Goal: Task Accomplishment & Management: Manage account settings

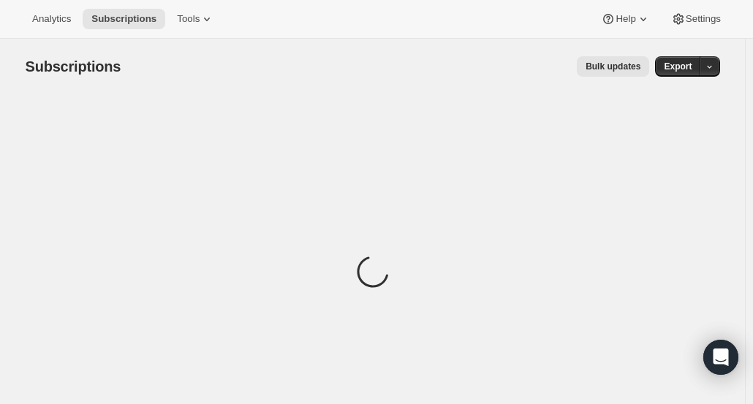
click at [189, 25] on span "Tools" at bounding box center [188, 19] width 23 height 12
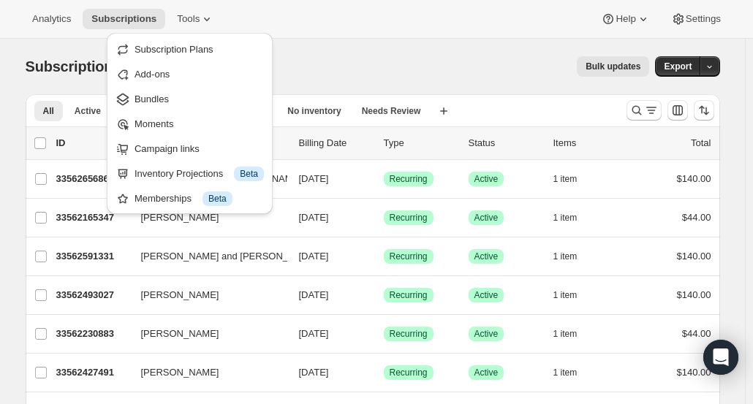
click at [186, 151] on span "Campaign links" at bounding box center [166, 148] width 65 height 11
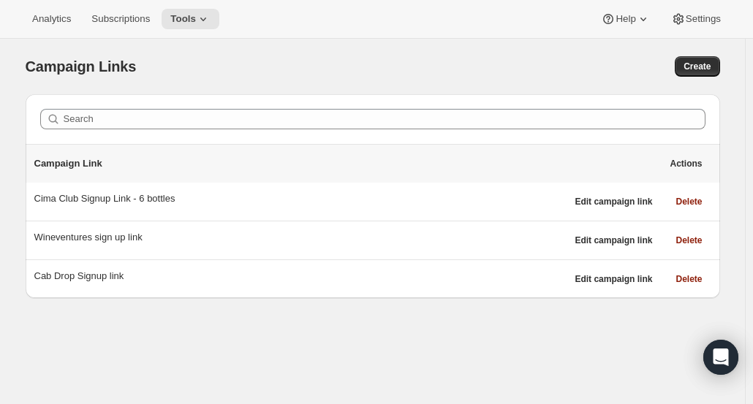
click at [215, 192] on div "Cima Club Signup Link - 6 bottles" at bounding box center [300, 199] width 532 height 15
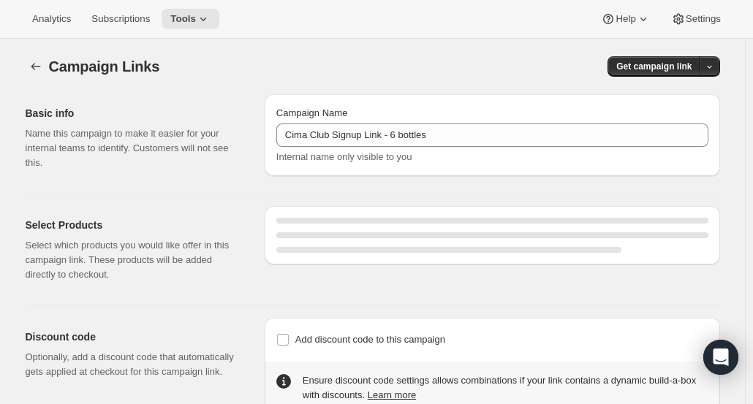
select select "gid://shopify/SellingPlan/15568601187"
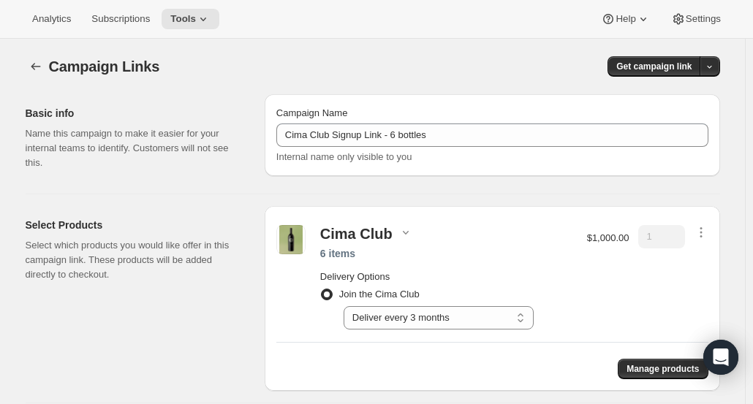
click at [196, 20] on icon at bounding box center [203, 19] width 15 height 15
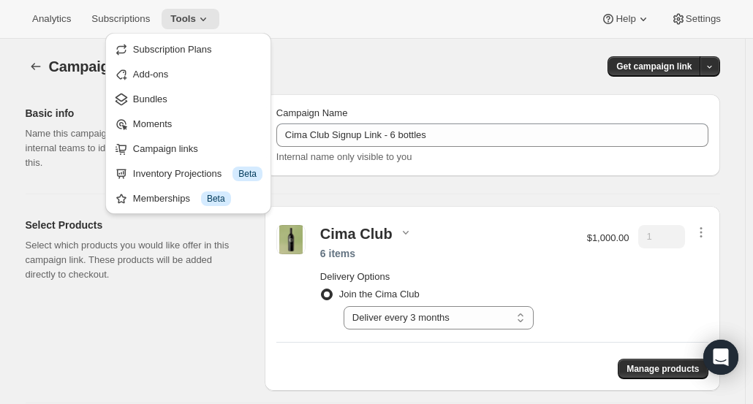
click at [173, 147] on span "Campaign links" at bounding box center [165, 148] width 65 height 11
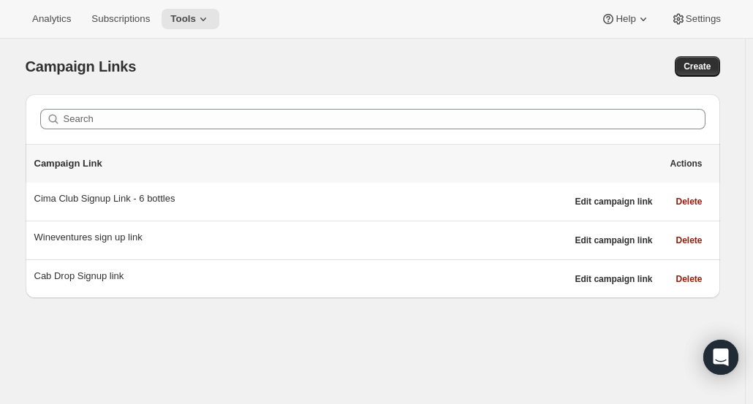
click at [164, 230] on div "Wineventures sign up link" at bounding box center [300, 237] width 532 height 15
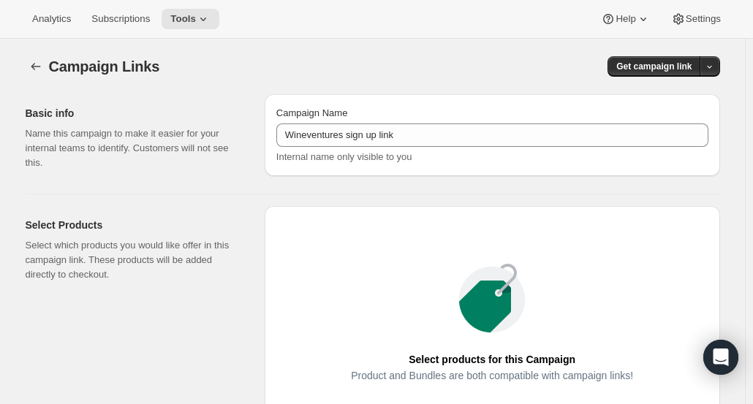
click at [196, 26] on icon at bounding box center [203, 19] width 15 height 15
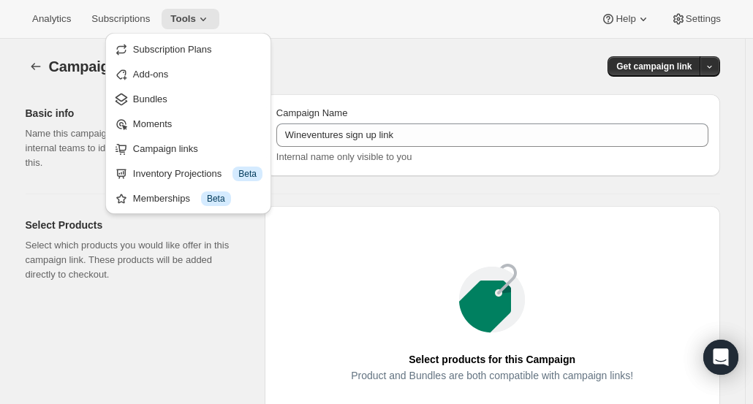
click at [178, 153] on span "Campaign links" at bounding box center [165, 148] width 65 height 11
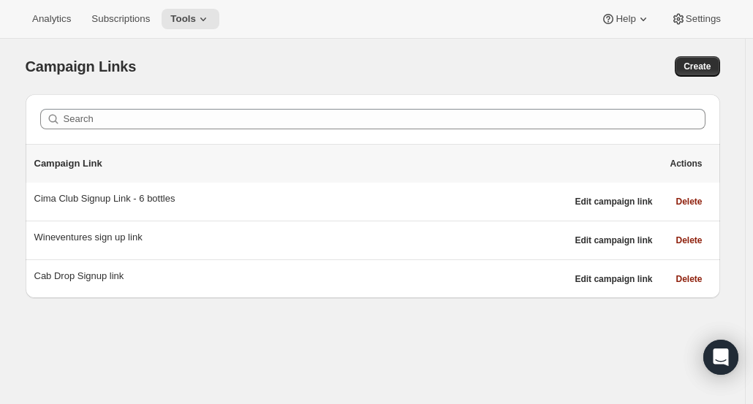
click at [181, 230] on div "Wineventures sign up link" at bounding box center [300, 237] width 532 height 15
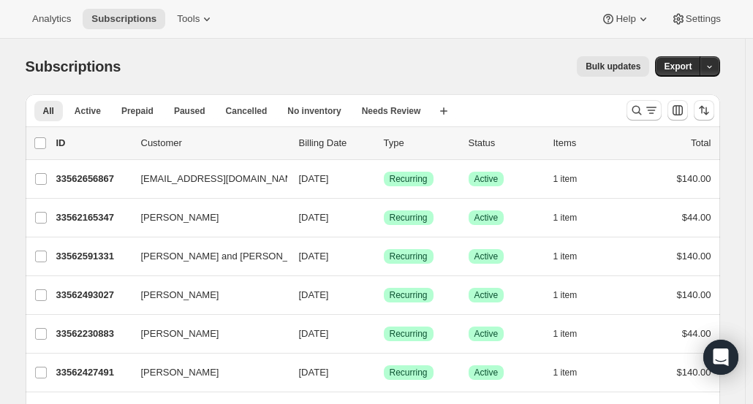
click at [184, 21] on span "Tools" at bounding box center [188, 19] width 23 height 12
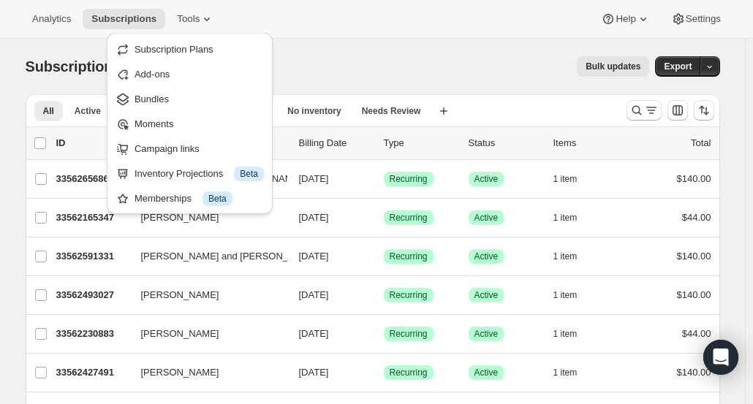
click at [171, 153] on span "Campaign links" at bounding box center [166, 148] width 65 height 11
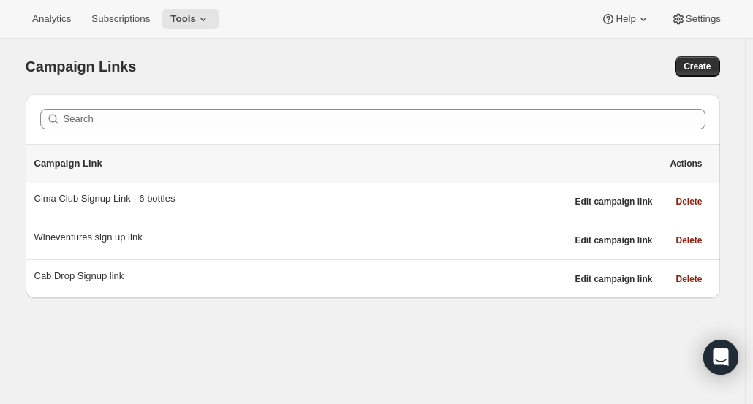
click at [180, 250] on div "Wineventures sign up link Edit campaign link Delete" at bounding box center [373, 240] width 694 height 38
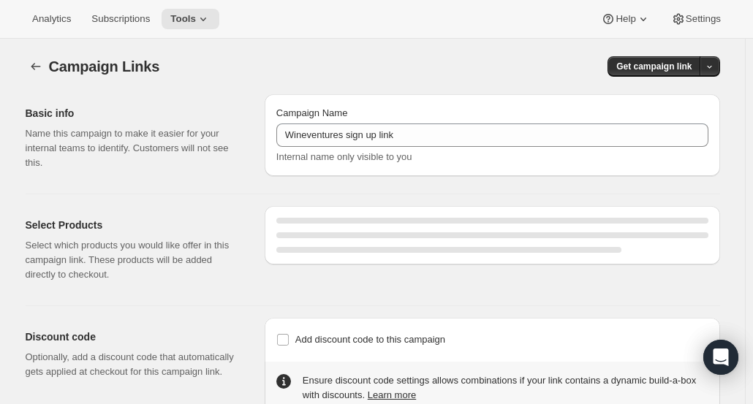
select select "gid://shopify/SellingPlan/15563194467"
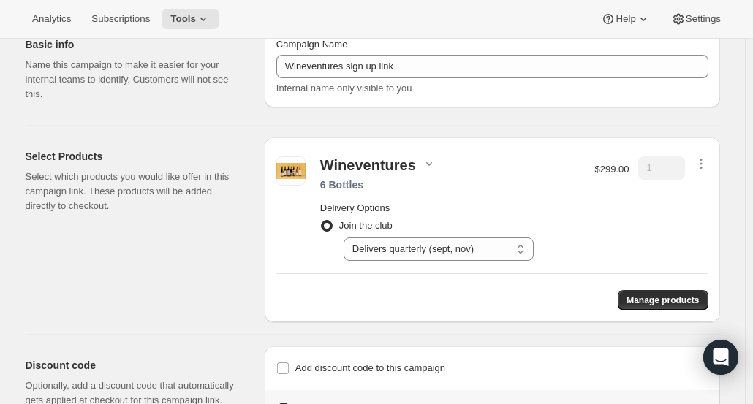
scroll to position [67, 0]
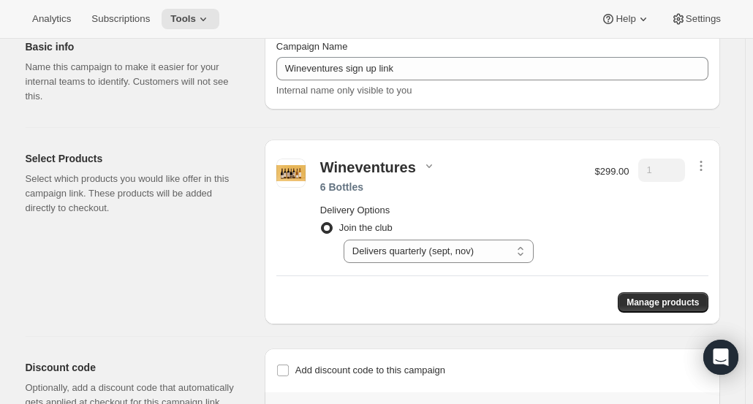
click at [702, 165] on icon "button" at bounding box center [701, 166] width 2 height 2
click at [696, 219] on span "Edit contents" at bounding box center [704, 217] width 55 height 11
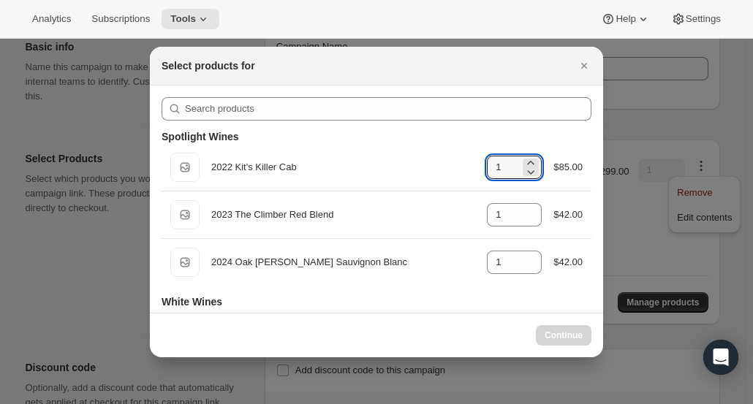
click at [504, 170] on input "1" at bounding box center [503, 167] width 33 height 23
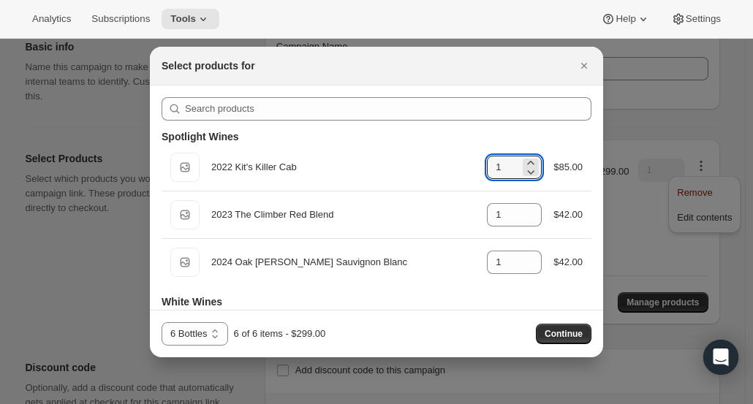
click at [528, 162] on icon ":rbc:" at bounding box center [531, 163] width 7 height 4
type input "2"
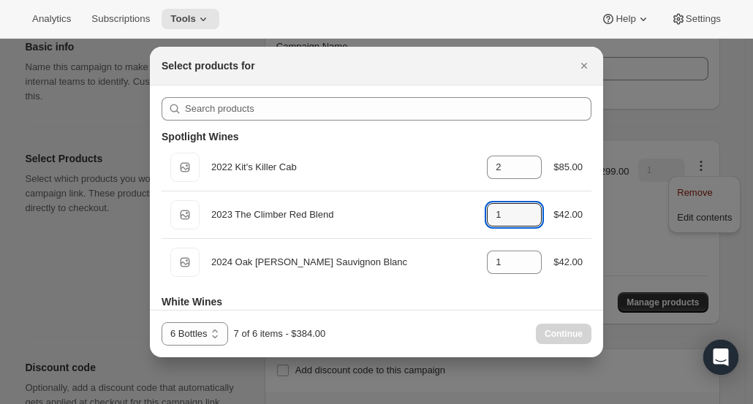
click at [524, 208] on icon ":rbc:" at bounding box center [530, 210] width 15 height 15
type input "2"
click at [523, 255] on icon ":rbc:" at bounding box center [530, 258] width 15 height 15
type input "2"
click at [545, 336] on div "Continue" at bounding box center [564, 334] width 56 height 20
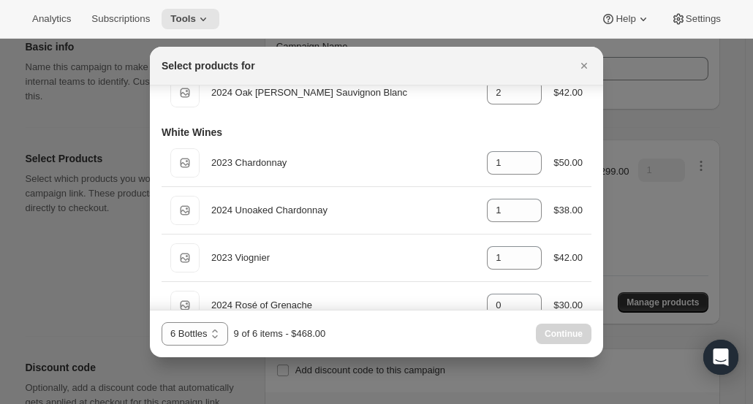
scroll to position [410, 0]
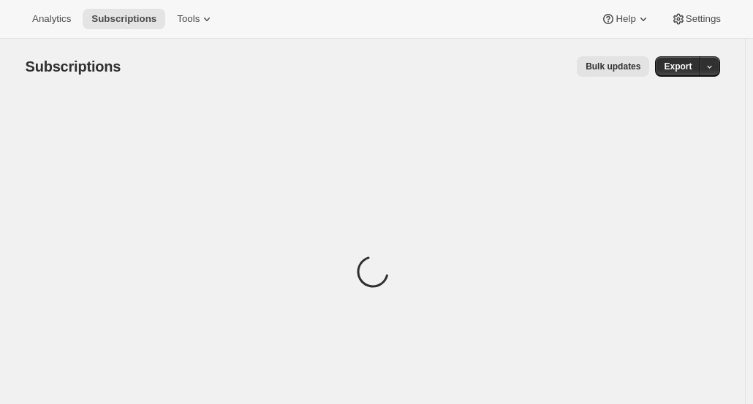
click at [189, 24] on span "Tools" at bounding box center [188, 19] width 23 height 12
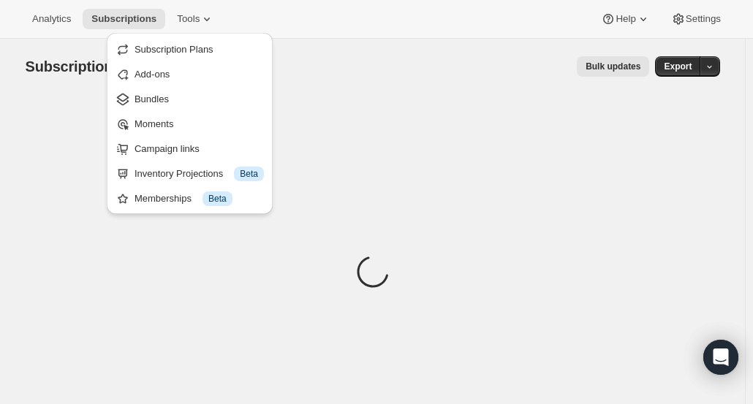
click at [190, 155] on span "Campaign links" at bounding box center [198, 149] width 129 height 15
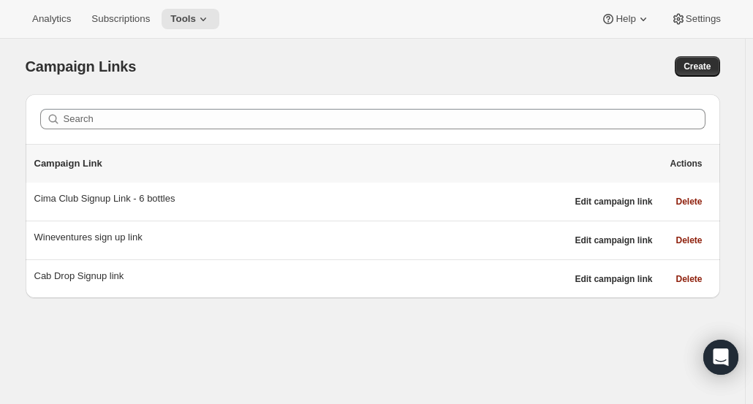
click at [304, 231] on div "Wineventures sign up link" at bounding box center [300, 237] width 532 height 15
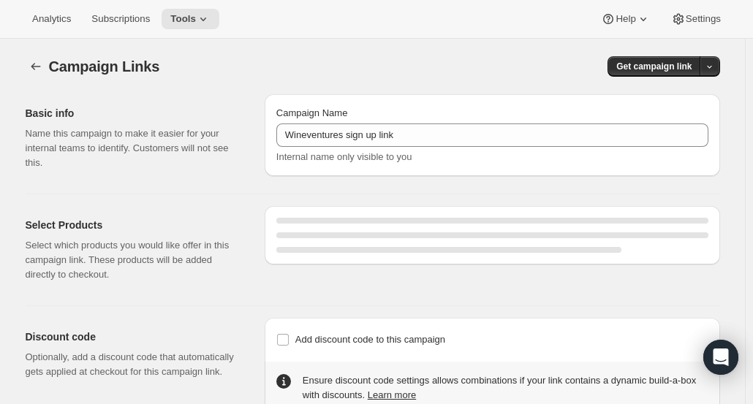
select select "gid://shopify/SellingPlan/15563194467"
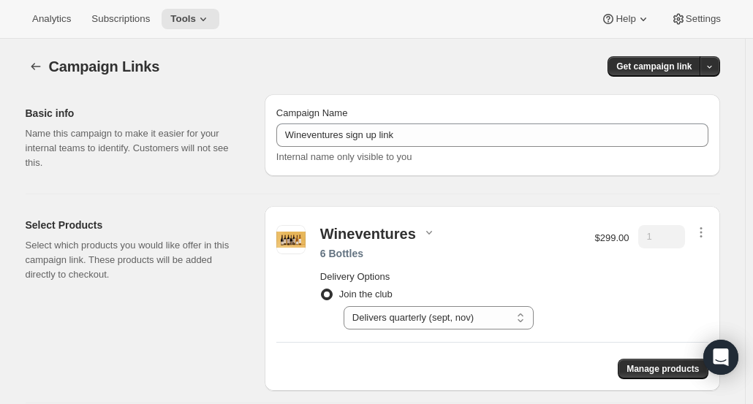
click at [702, 235] on icon "button" at bounding box center [701, 236] width 2 height 2
click at [708, 281] on span "Edit contents" at bounding box center [704, 283] width 55 height 11
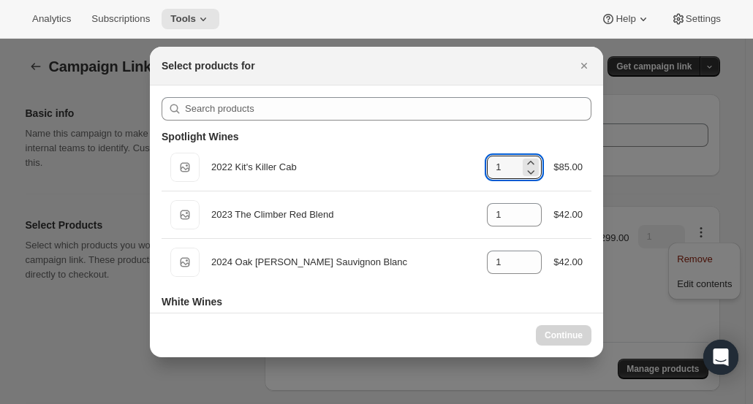
drag, startPoint x: 503, startPoint y: 171, endPoint x: 462, endPoint y: 170, distance: 40.9
click at [462, 170] on div "Default Title 2022 Kit's Killer Cab gid://shopify/ProductVariant/43441676943459…" at bounding box center [376, 167] width 412 height 29
type input "2"
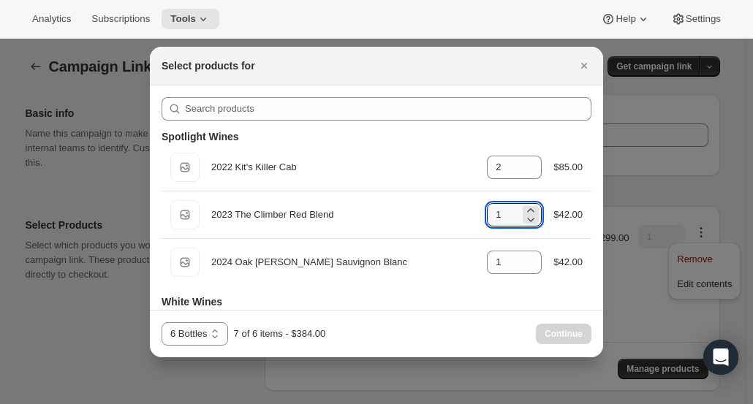
drag, startPoint x: 507, startPoint y: 218, endPoint x: 480, endPoint y: 221, distance: 27.3
click at [480, 221] on div "Default Title 2023 The Climber Red Blend gid://shopify/ProductVariant/434415432…" at bounding box center [376, 214] width 412 height 29
type input "2"
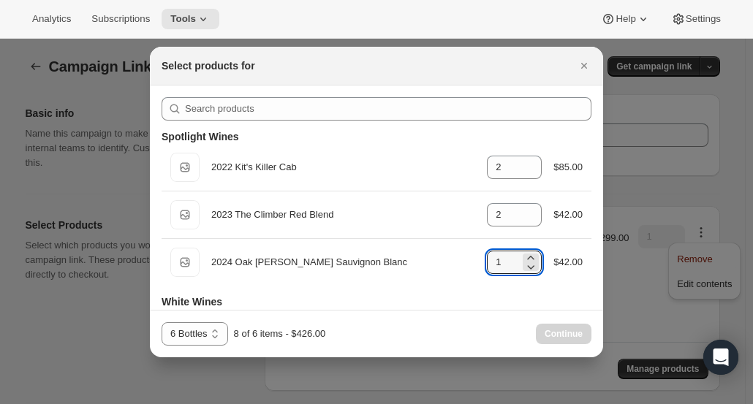
drag, startPoint x: 512, startPoint y: 261, endPoint x: 484, endPoint y: 263, distance: 27.9
click at [487, 263] on input "1" at bounding box center [503, 262] width 33 height 23
type input "2"
click at [478, 321] on div "6 Bottles 6 Bottles - Red 6 Bottles - White 6 Bottles 9 of 6 items - $468.00 Co…" at bounding box center [376, 334] width 453 height 48
click at [554, 338] on div "Continue" at bounding box center [564, 334] width 56 height 20
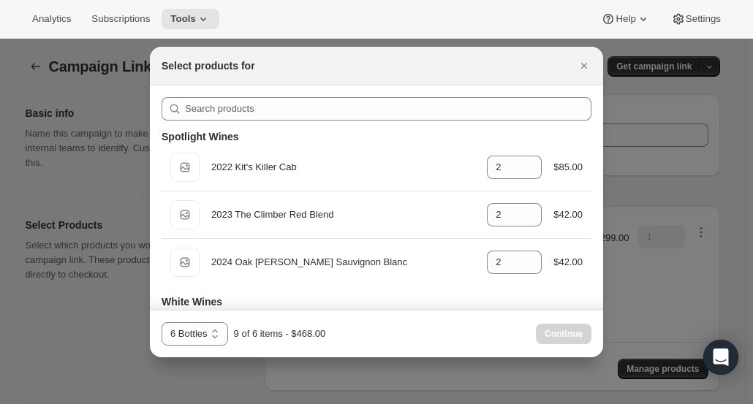
click at [659, 114] on div at bounding box center [376, 202] width 753 height 404
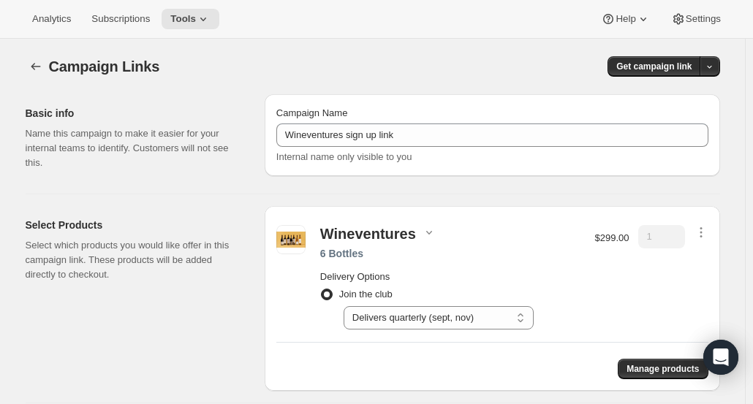
click at [702, 232] on icon "button" at bounding box center [701, 232] width 15 height 15
click at [694, 287] on span "Edit contents" at bounding box center [704, 283] width 55 height 11
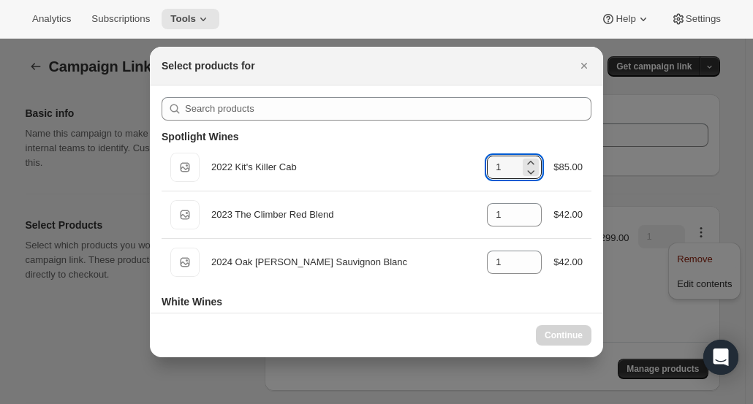
drag, startPoint x: 494, startPoint y: 168, endPoint x: 470, endPoint y: 162, distance: 25.0
click at [470, 162] on div "Default Title 2022 Kit's Killer Cab gid://shopify/ProductVariant/43441676943459…" at bounding box center [376, 167] width 412 height 29
click at [528, 162] on icon ":r1p:" at bounding box center [531, 163] width 7 height 4
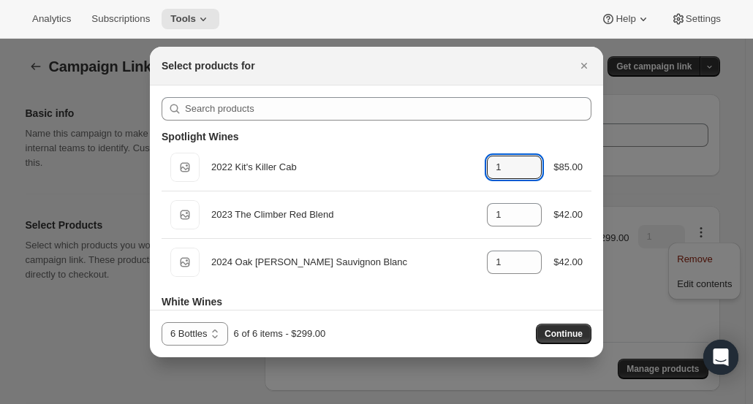
click at [528, 162] on icon ":r1p:" at bounding box center [531, 163] width 7 height 4
type input "2"
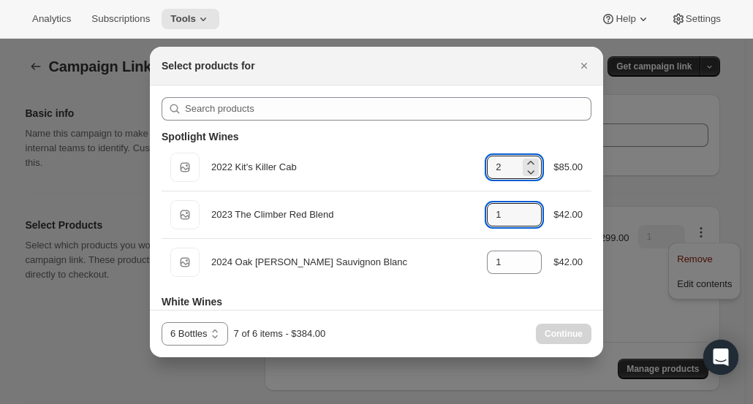
click at [510, 208] on input "1" at bounding box center [503, 214] width 33 height 23
click at [523, 211] on icon ":r1p:" at bounding box center [530, 210] width 15 height 15
click at [523, 210] on icon ":r1p:" at bounding box center [530, 210] width 15 height 15
type input "2"
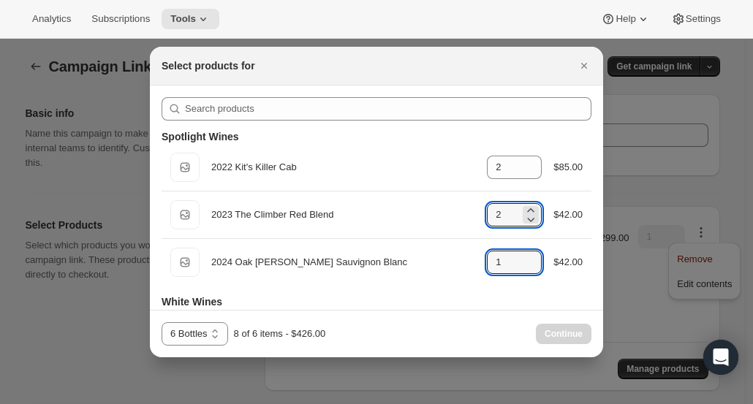
click at [511, 260] on input "1" at bounding box center [503, 262] width 33 height 23
click at [525, 259] on icon ":r1p:" at bounding box center [530, 266] width 15 height 15
click at [526, 255] on icon ":r1p:" at bounding box center [530, 258] width 15 height 15
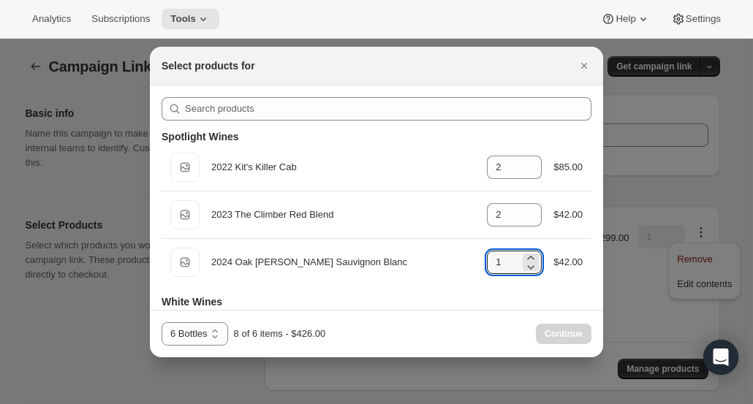
type input "2"
click at [501, 315] on div "6 Bottles 6 Bottles - Red 6 Bottles - White 6 Bottles 9 of 6 items - $468.00 Co…" at bounding box center [376, 334] width 453 height 48
click at [586, 71] on icon "Close" at bounding box center [584, 65] width 15 height 15
